Goal: Use online tool/utility: Utilize a website feature to perform a specific function

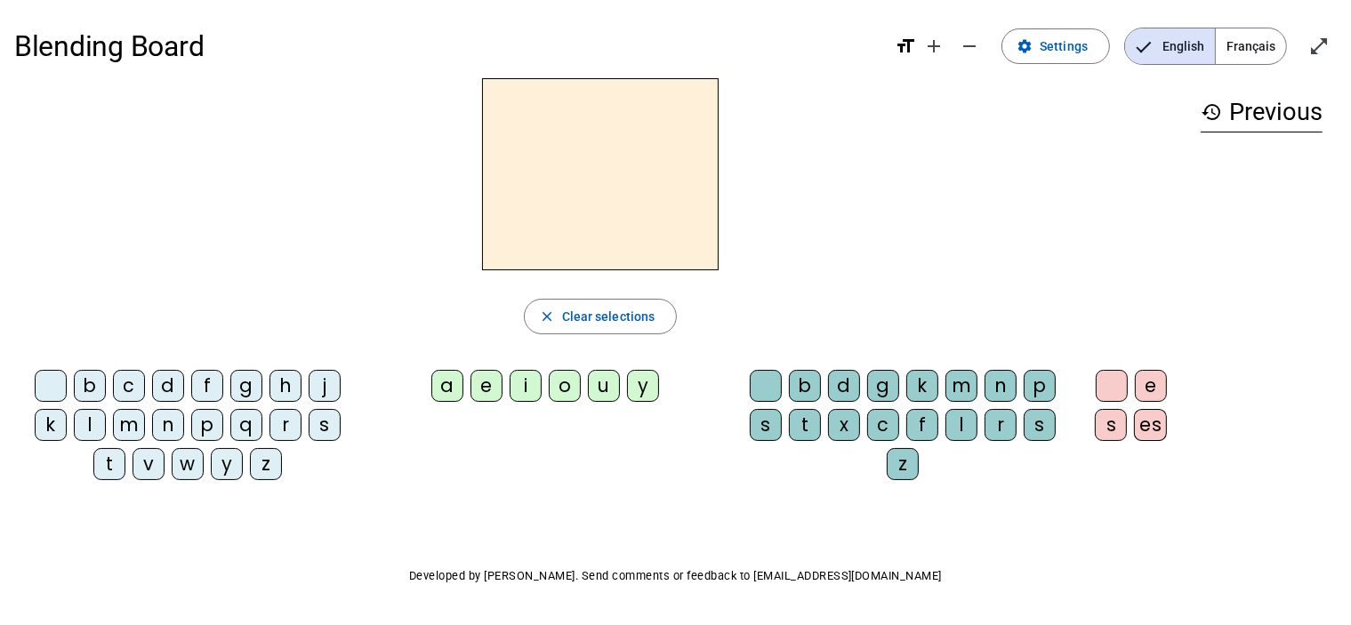
click at [96, 381] on div "b" at bounding box center [90, 386] width 32 height 32
click at [440, 388] on div "a" at bounding box center [447, 386] width 32 height 32
click at [886, 425] on div "c" at bounding box center [883, 425] width 32 height 32
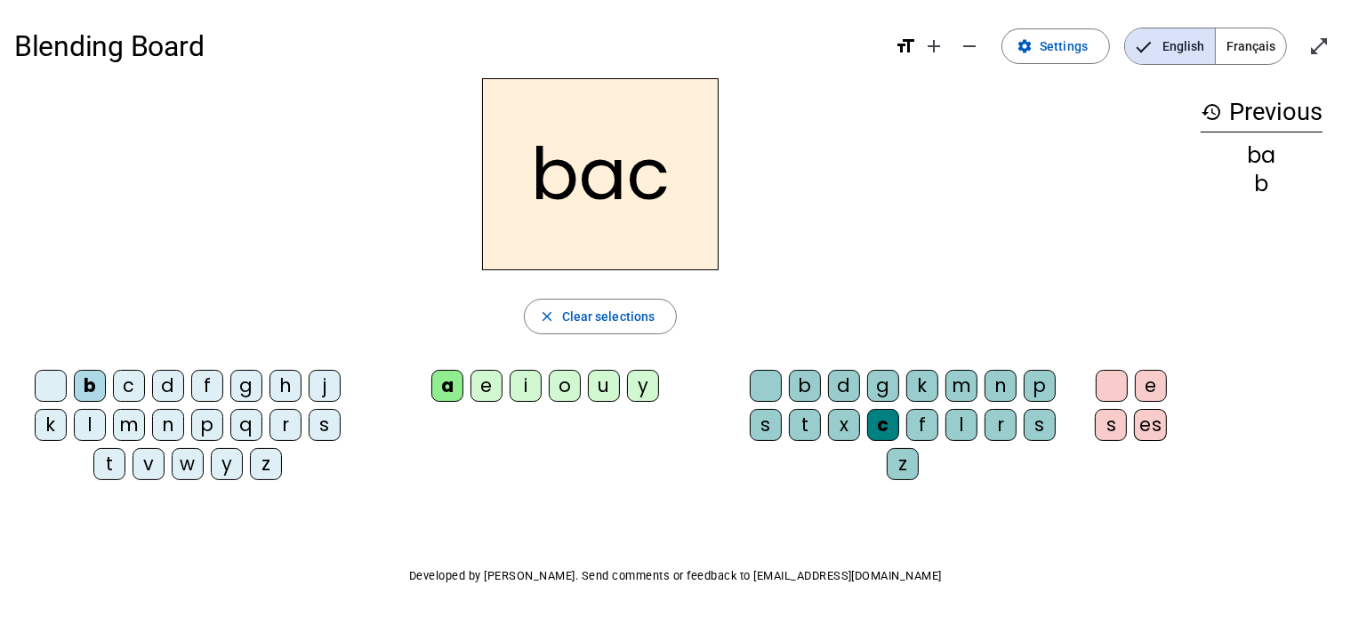
click at [545, 176] on h2 "bac" at bounding box center [600, 174] width 237 height 192
click at [576, 178] on h2 "bac" at bounding box center [600, 174] width 237 height 192
drag, startPoint x: 576, startPoint y: 178, endPoint x: 517, endPoint y: 181, distance: 59.7
click at [517, 181] on h2 "bac" at bounding box center [600, 174] width 237 height 192
click at [171, 381] on div "d" at bounding box center [168, 386] width 32 height 32
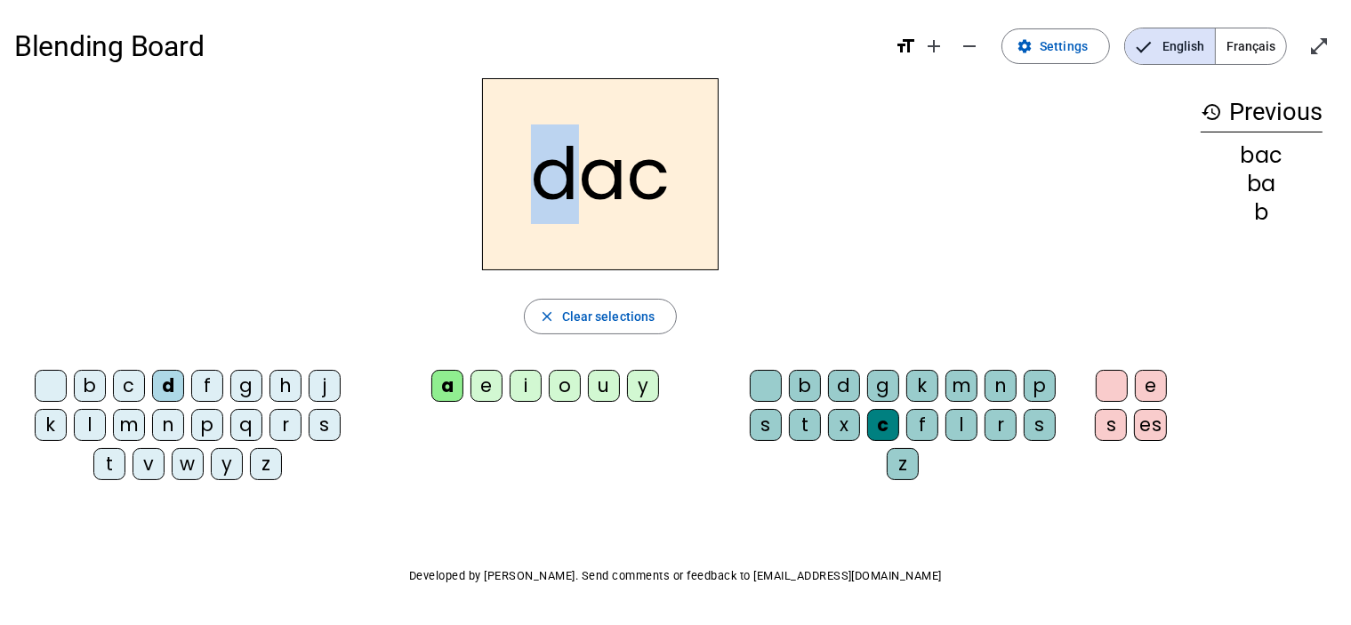
drag, startPoint x: 583, startPoint y: 189, endPoint x: 551, endPoint y: 184, distance: 32.5
click at [551, 184] on h2 "dac" at bounding box center [600, 174] width 237 height 192
click at [330, 437] on div "s" at bounding box center [325, 425] width 32 height 32
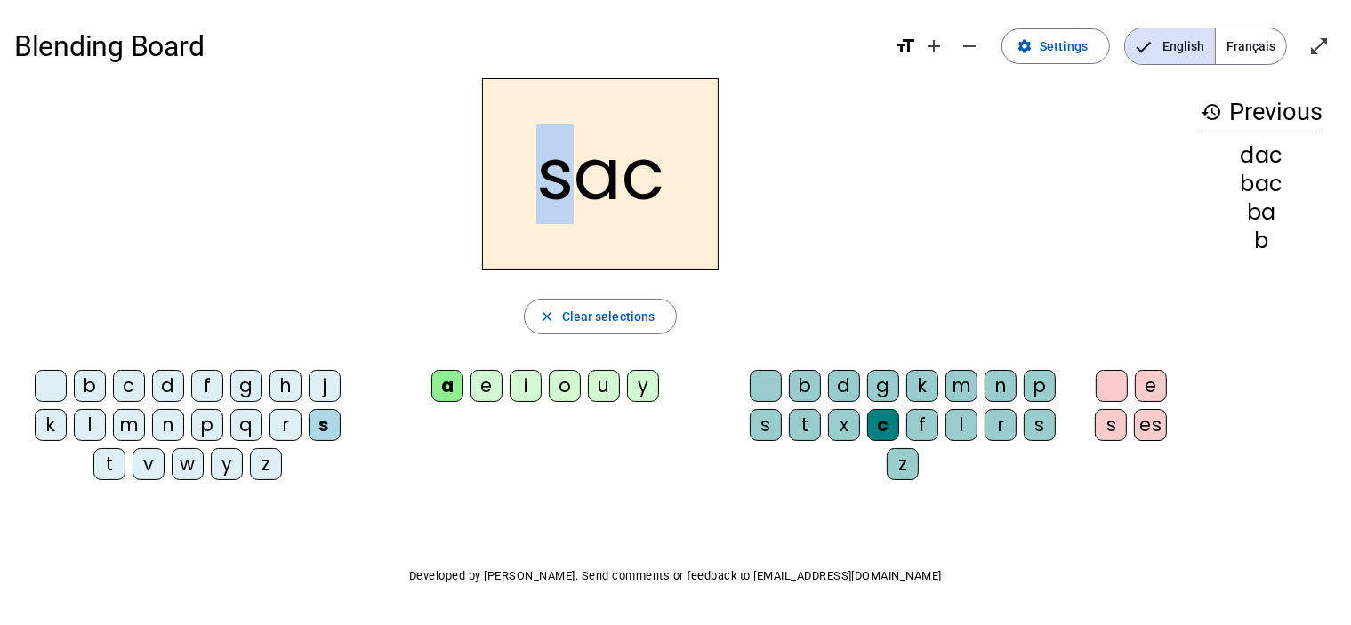
drag, startPoint x: 576, startPoint y: 169, endPoint x: 549, endPoint y: 173, distance: 27.9
click at [549, 173] on h2 "sac" at bounding box center [600, 174] width 237 height 192
drag, startPoint x: 578, startPoint y: 170, endPoint x: 545, endPoint y: 171, distance: 32.9
click at [545, 171] on h2 "sac" at bounding box center [600, 174] width 237 height 192
